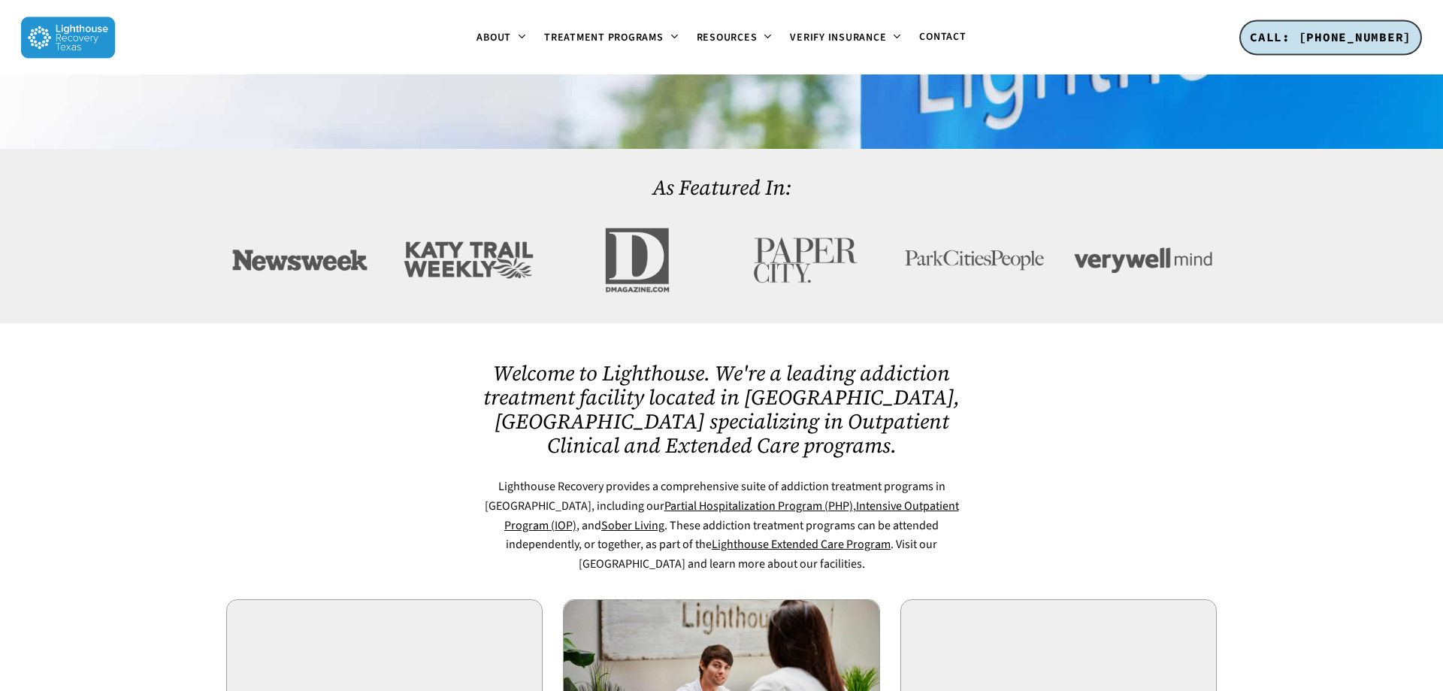
scroll to position [613, 0]
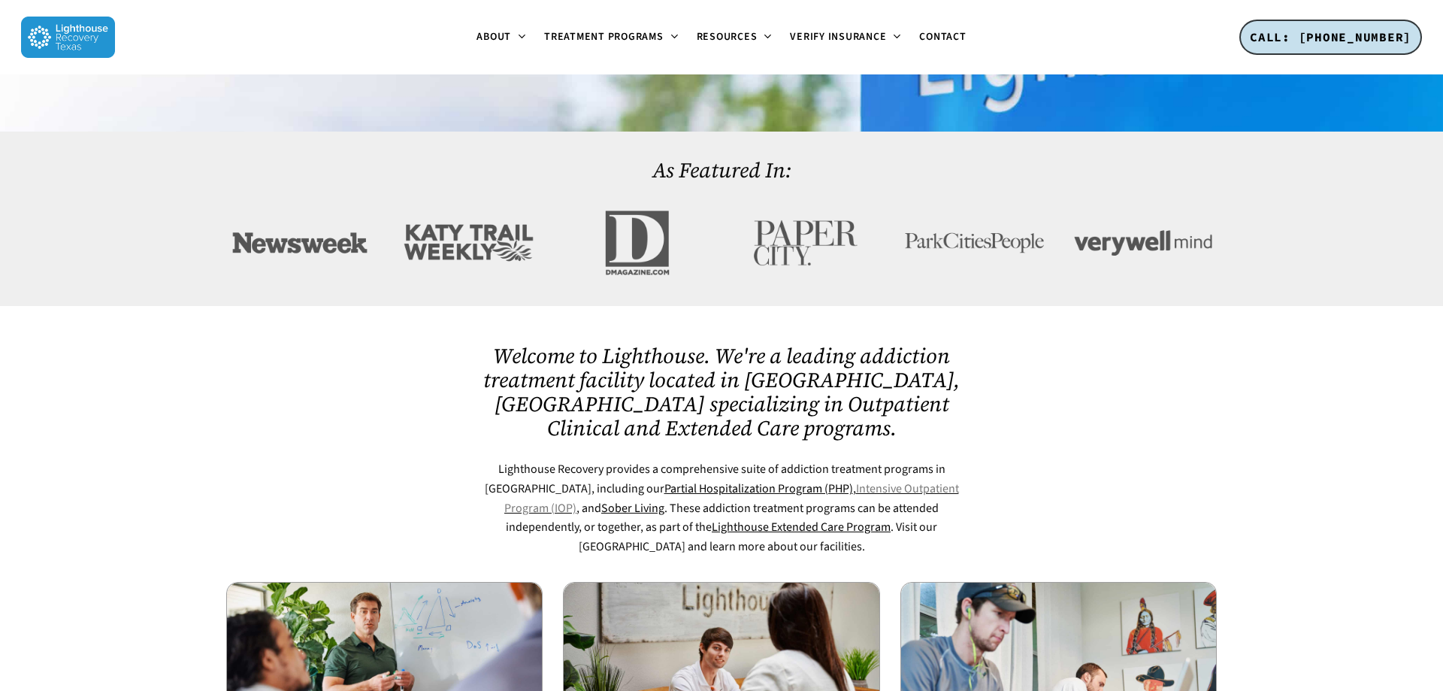
click at [848, 480] on link "Intensive Outpatient Program (IOP)" at bounding box center [731, 498] width 455 height 36
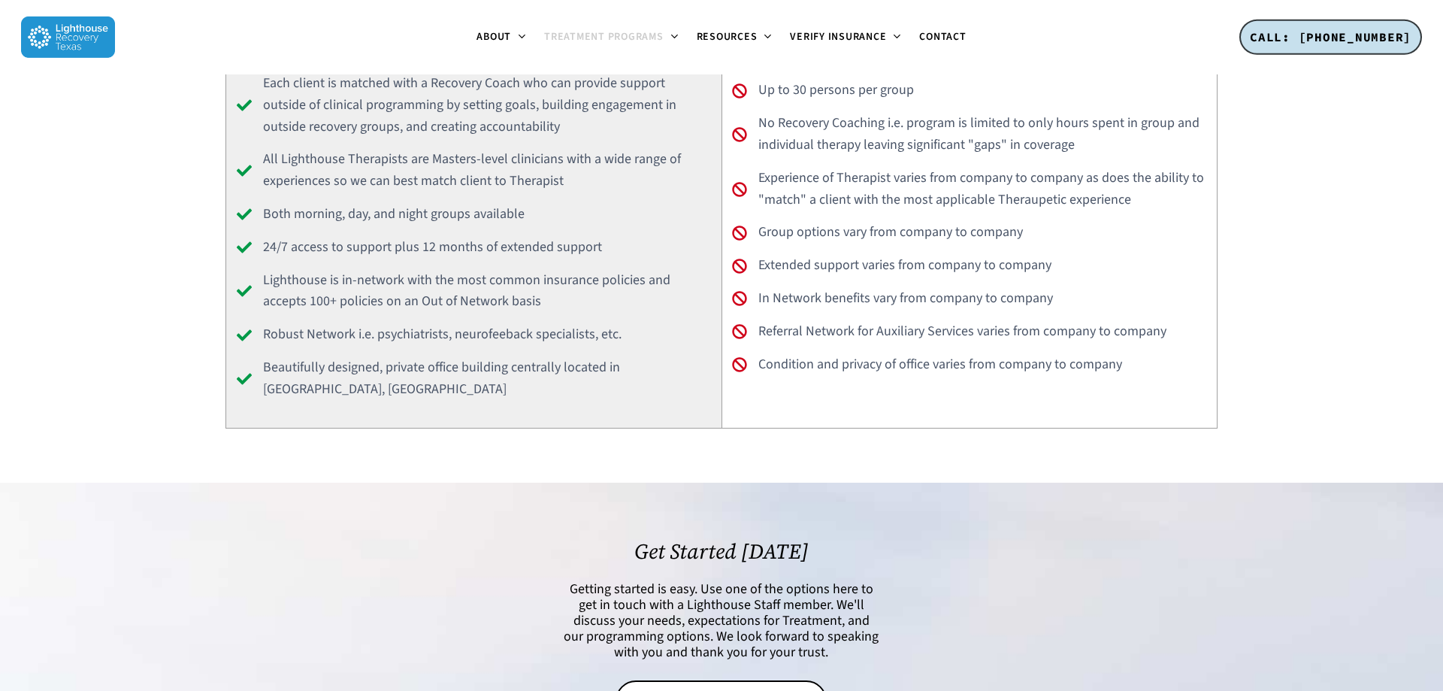
scroll to position [2607, 0]
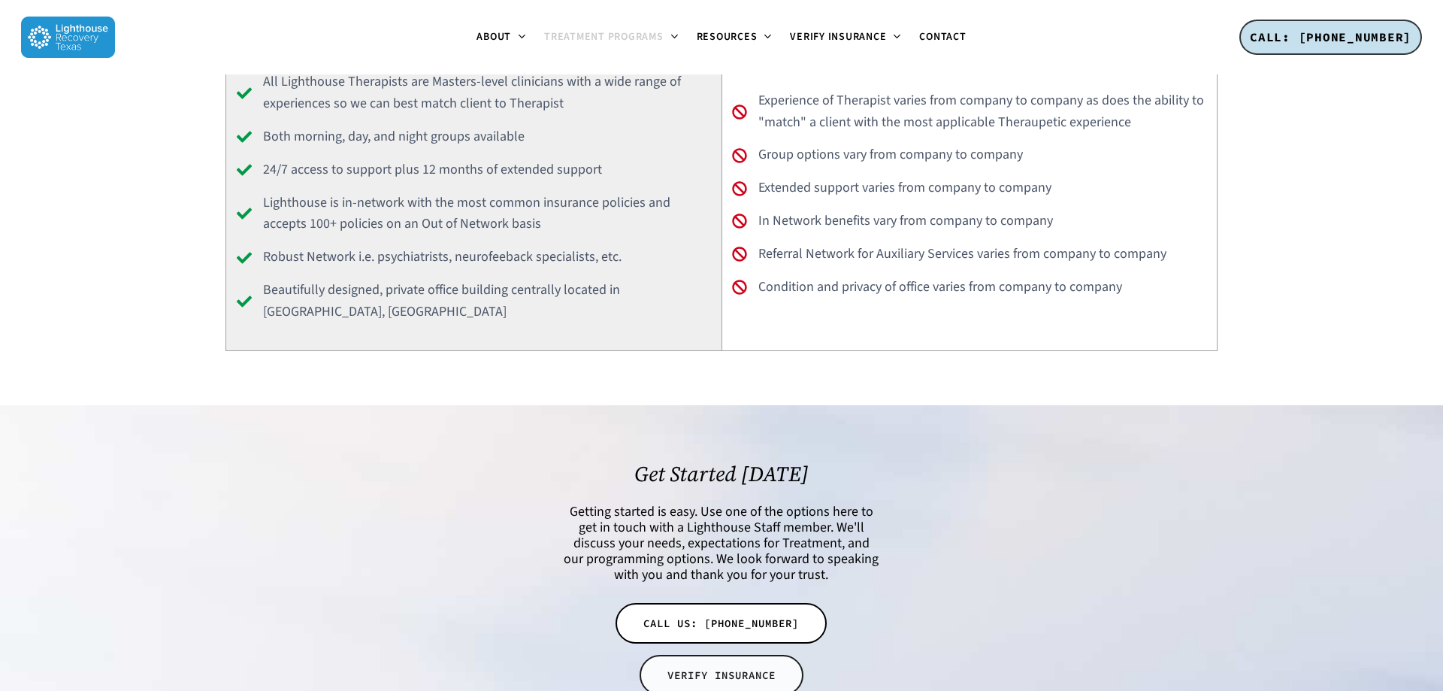
click at [750, 668] on span "VERIFY INSURANCE" at bounding box center [722, 675] width 108 height 15
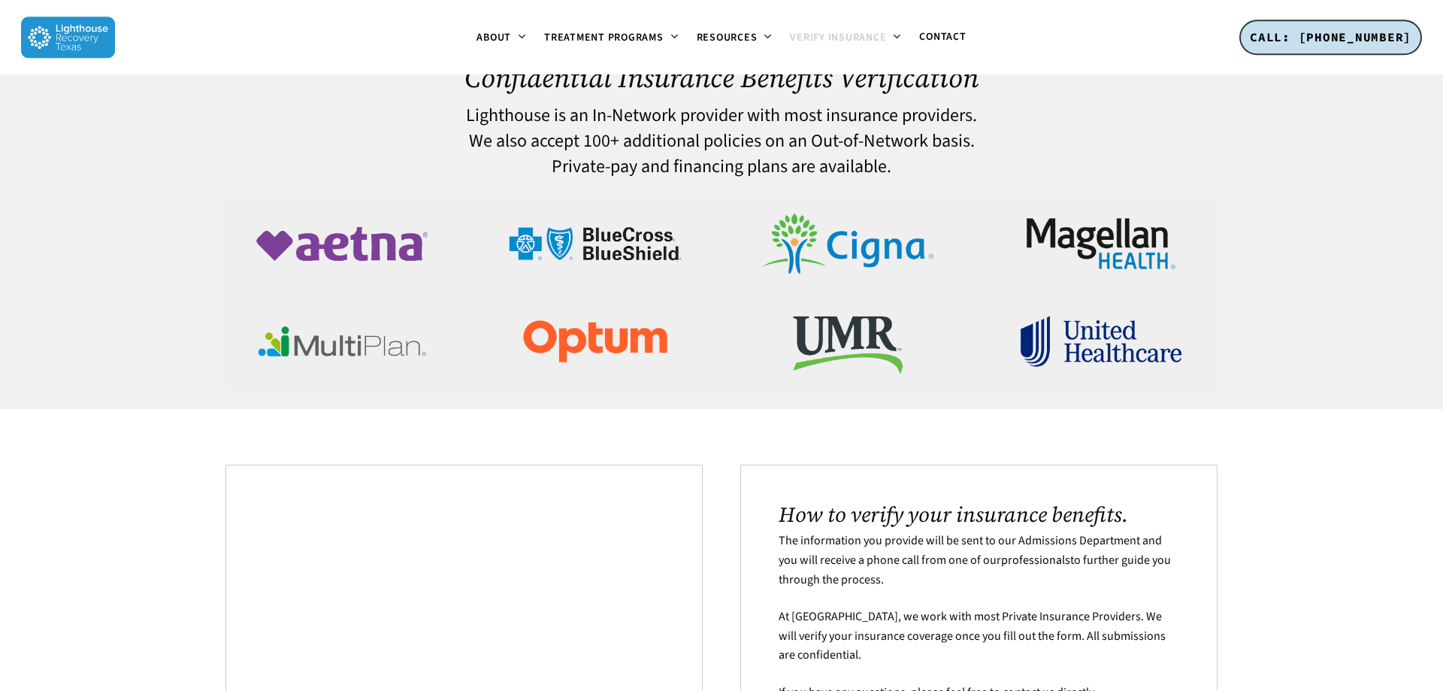
scroll to position [77, 0]
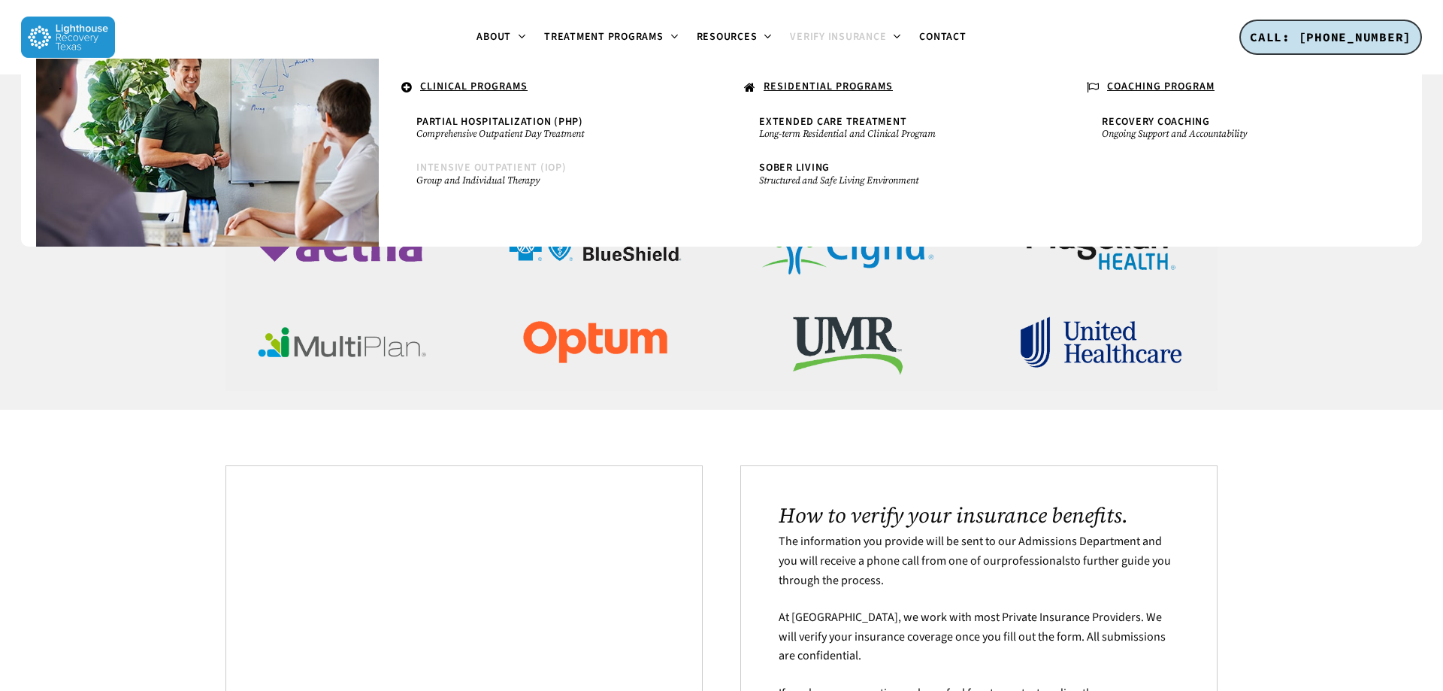
click at [519, 166] on span "Intensive Outpatient (IOP)" at bounding box center [491, 167] width 150 height 15
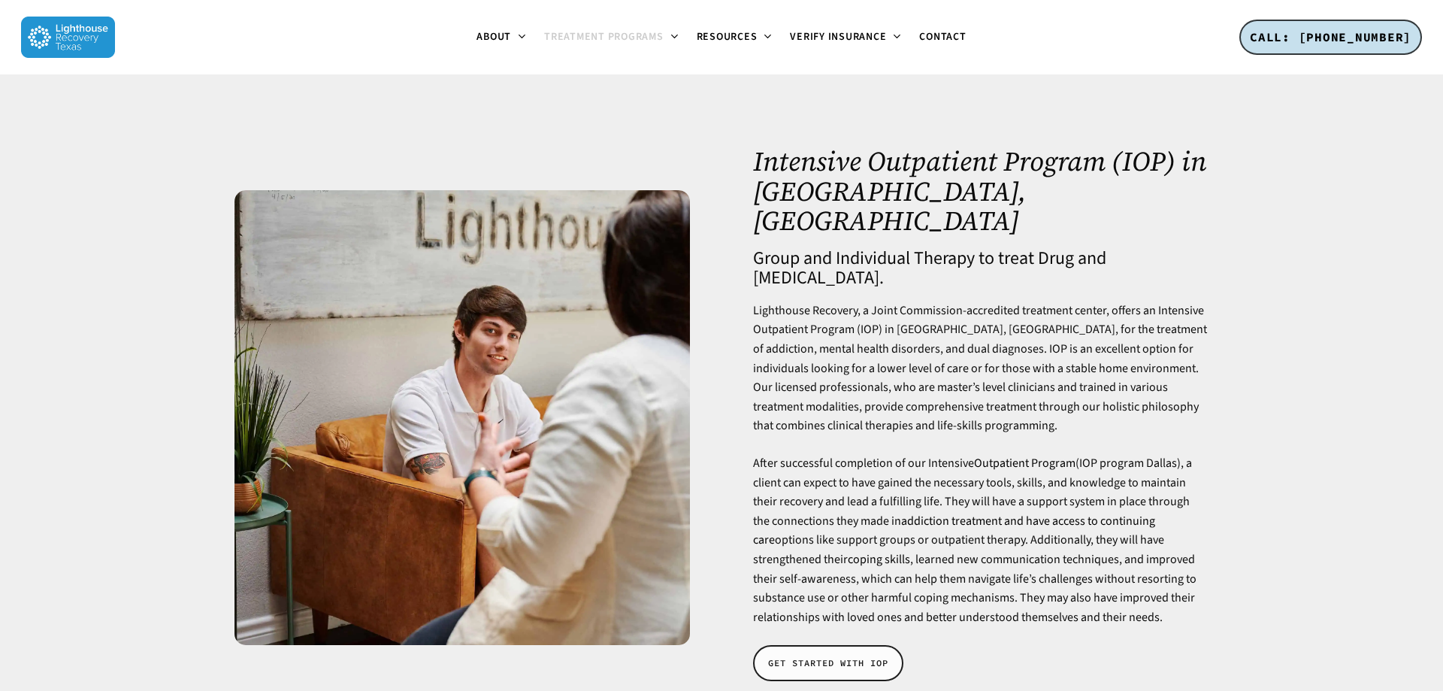
click at [825, 656] on span "GET STARTED WITH IOP" at bounding box center [828, 663] width 120 height 15
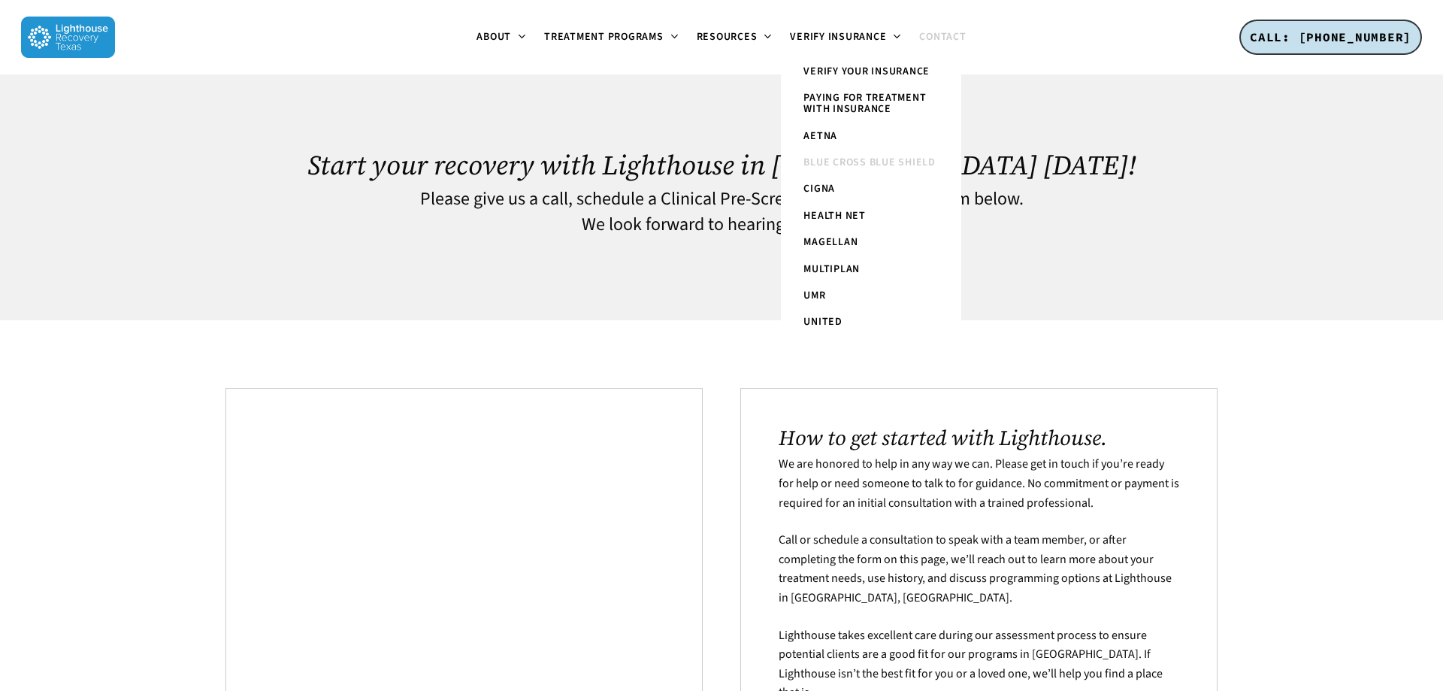
click at [828, 160] on span "Blue Cross Blue Shield" at bounding box center [870, 162] width 132 height 15
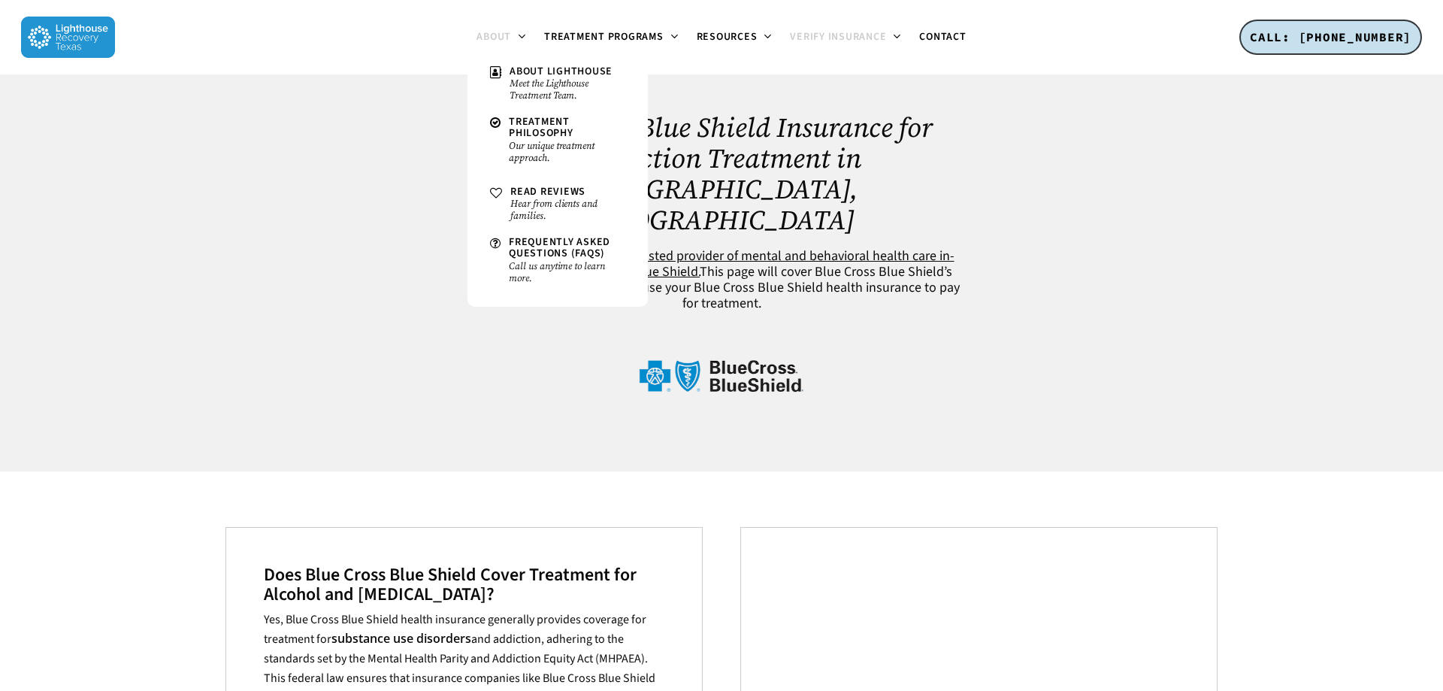
click at [489, 41] on span "About" at bounding box center [494, 36] width 35 height 15
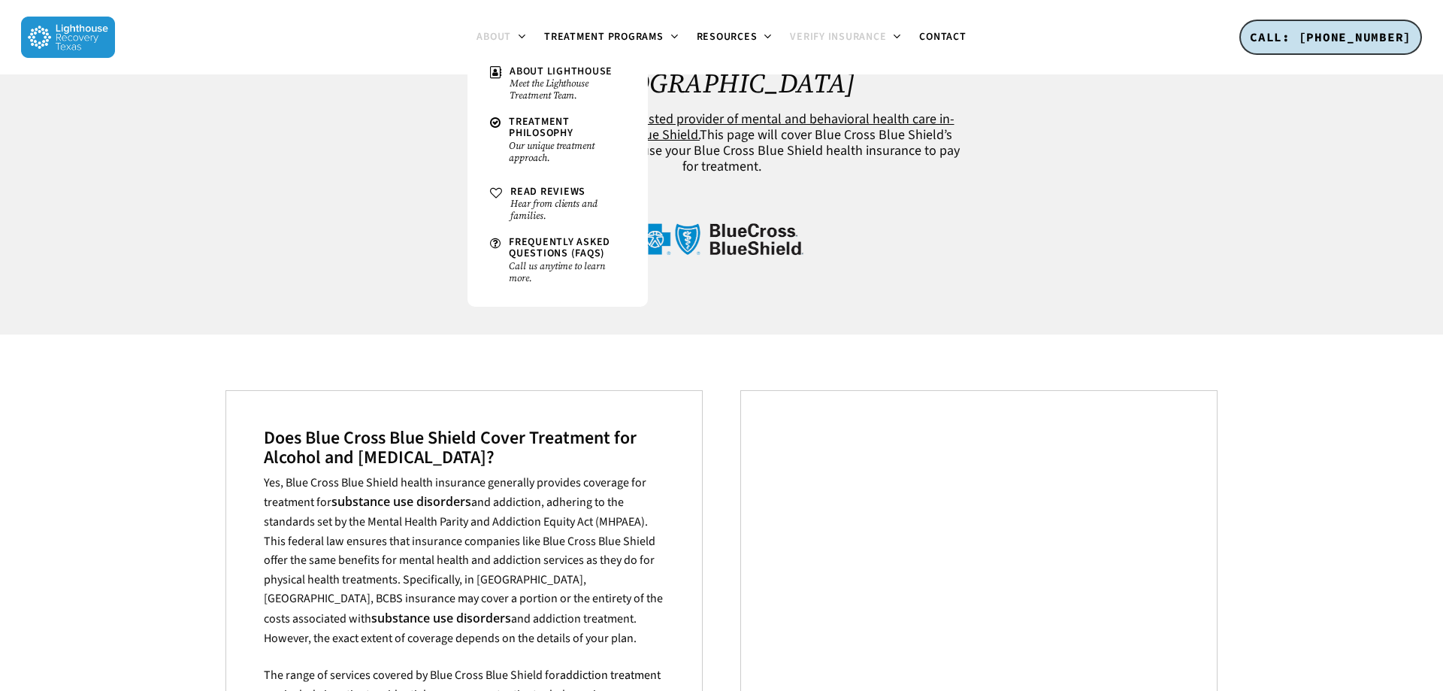
click at [489, 41] on span "About" at bounding box center [494, 36] width 35 height 15
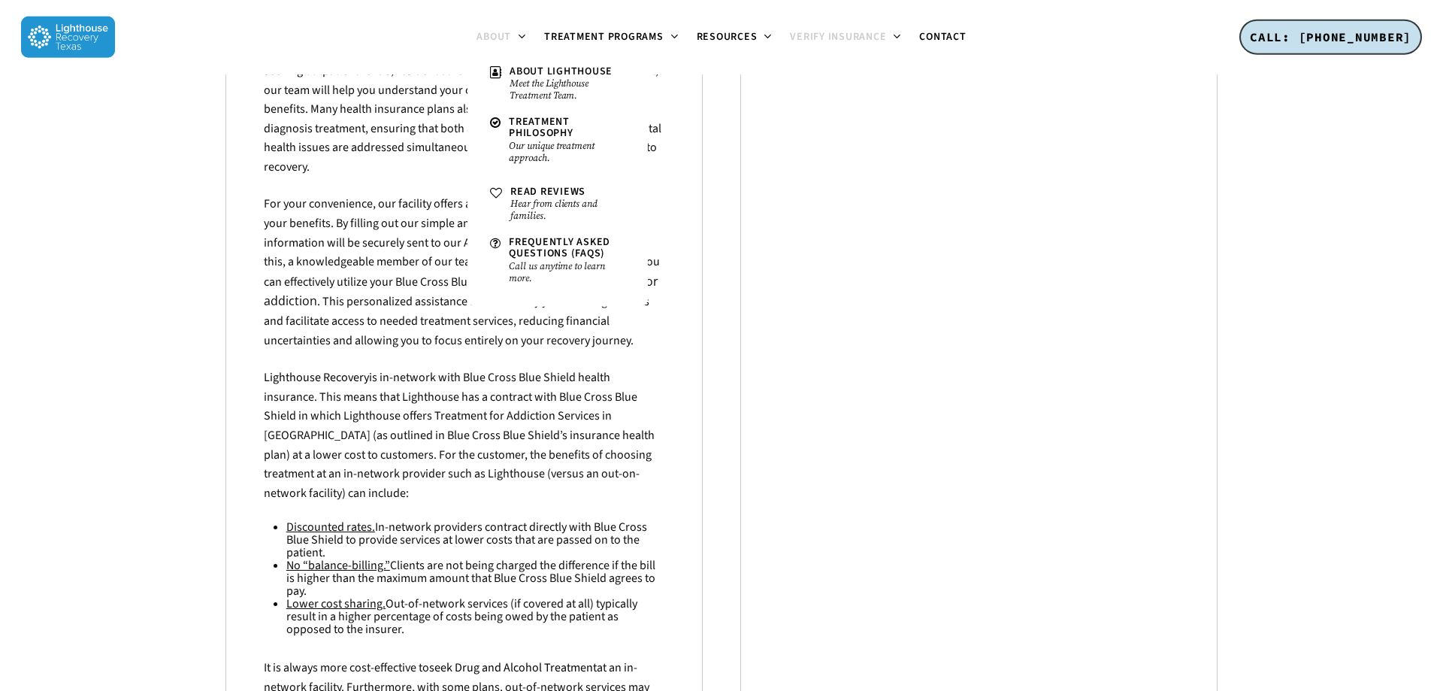
scroll to position [1083, 0]
click at [489, 41] on span "About" at bounding box center [494, 36] width 35 height 15
click at [514, 77] on span "About Lighthouse" at bounding box center [561, 71] width 103 height 15
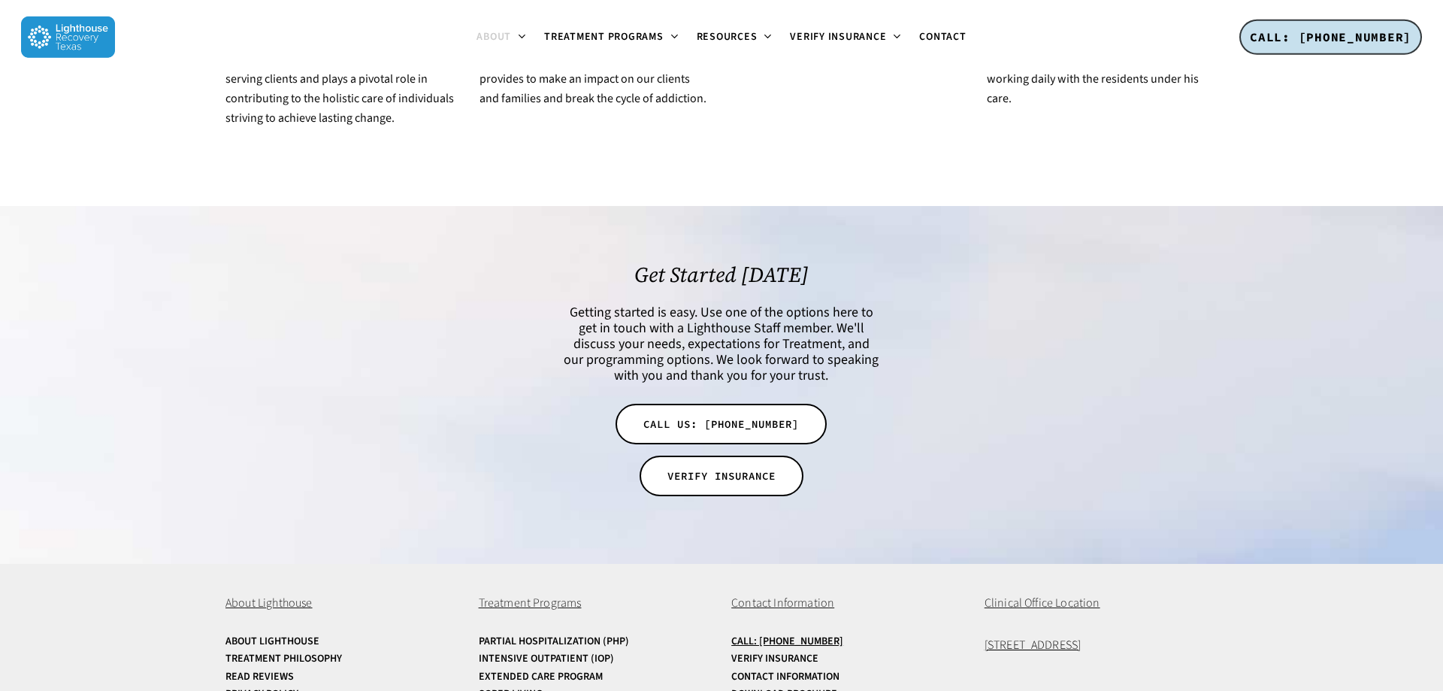
scroll to position [2996, 0]
click at [547, 653] on link "Intensive Outpatient (IOP)" at bounding box center [595, 658] width 233 height 11
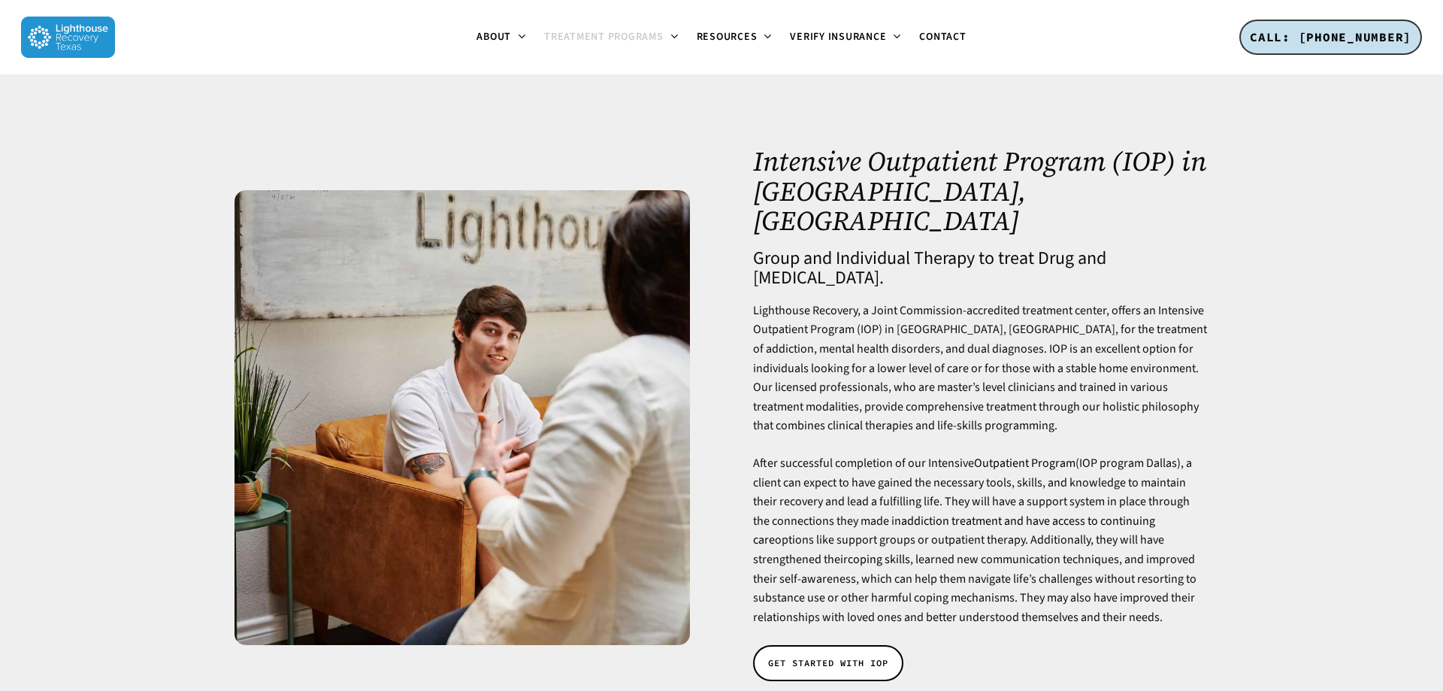
click at [1303, 410] on div at bounding box center [721, 417] width 1443 height 686
